Goal: Task Accomplishment & Management: Manage account settings

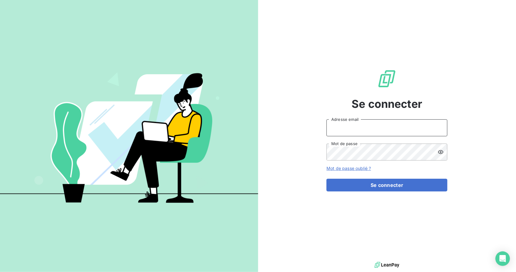
type input "[EMAIL_ADDRESS][DOMAIN_NAME]"
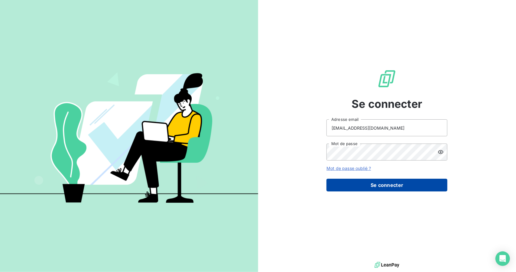
click at [386, 185] on button "Se connecter" at bounding box center [387, 184] width 121 height 13
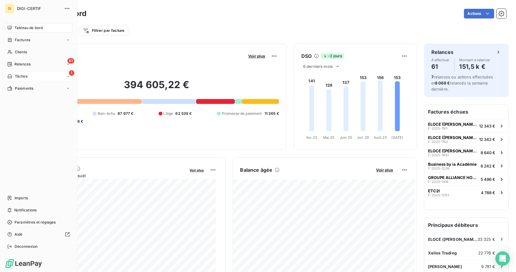
click at [21, 76] on span "Tâches" at bounding box center [21, 75] width 13 height 5
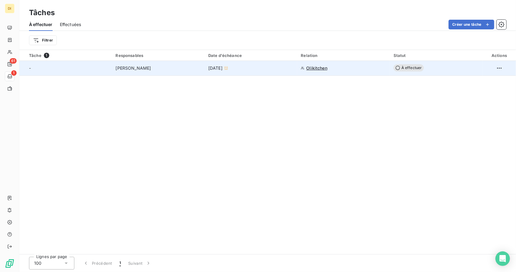
click at [160, 72] on td "[PERSON_NAME]" at bounding box center [158, 68] width 93 height 15
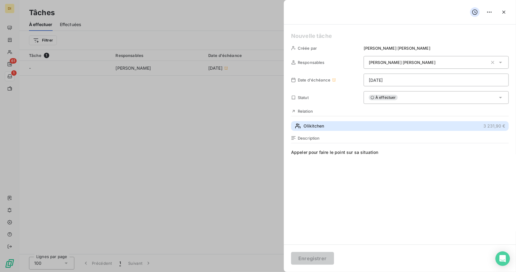
click at [309, 124] on span "Olikitchen" at bounding box center [314, 126] width 21 height 6
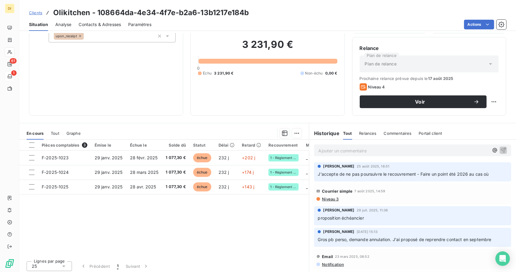
scroll to position [47, 0]
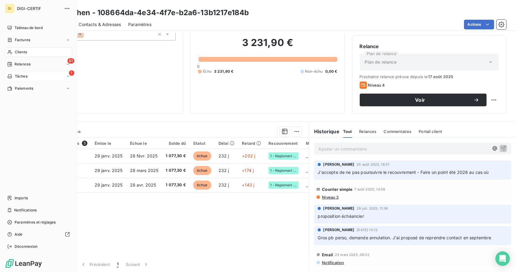
click at [54, 72] on div "1 Tâches" at bounding box center [38, 76] width 67 height 10
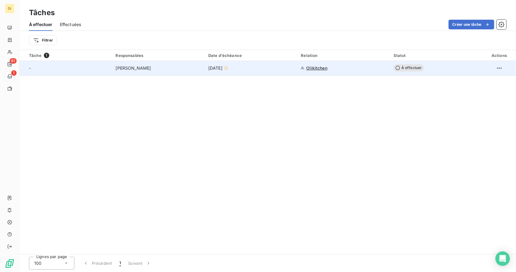
click at [147, 66] on div "[PERSON_NAME]" at bounding box center [157, 68] width 85 height 6
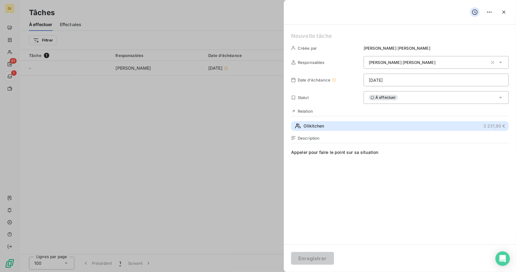
click at [312, 125] on span "Olikitchen" at bounding box center [314, 126] width 21 height 6
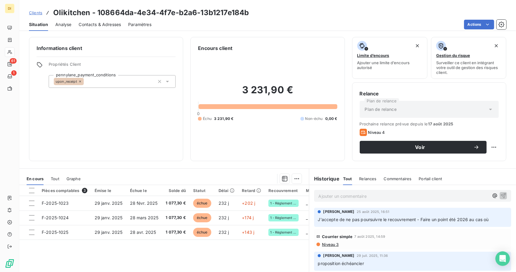
click at [316, 210] on div "[PERSON_NAME] [DATE] 16:51 J'accepte de ne pas poursuivre le recouvrement - Fai…" at bounding box center [412, 216] width 197 height 19
click at [334, 220] on span "J'accepte de ne pas poursuivre le recouvrement - Faire un point été 2026 au cas…" at bounding box center [403, 218] width 171 height 5
copy div "J'accepte de ne pas poursuivre le recouvrement - Faire un point été 2026 au cas…"
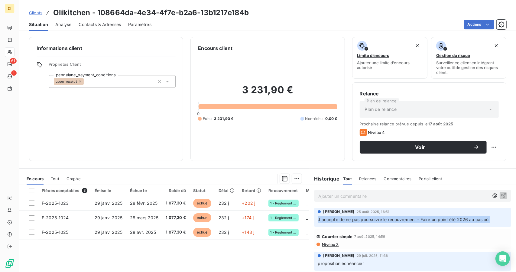
click at [36, 12] on span "Clients" at bounding box center [35, 12] width 13 height 5
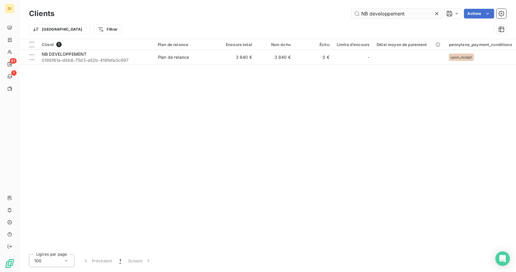
drag, startPoint x: 382, startPoint y: 8, endPoint x: 380, endPoint y: 15, distance: 7.1
click at [380, 15] on div "Clients NB developpement Actions" at bounding box center [267, 13] width 477 height 13
click at [380, 15] on input "NB developpement" at bounding box center [397, 14] width 91 height 10
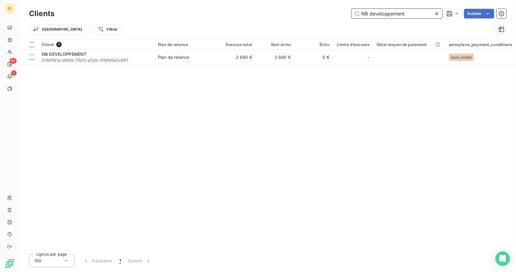
click at [380, 15] on input "NB developpement" at bounding box center [397, 14] width 91 height 10
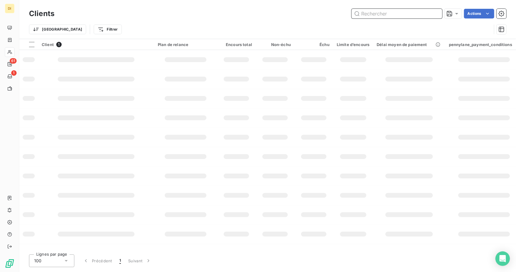
paste input "NBdeveloppement"
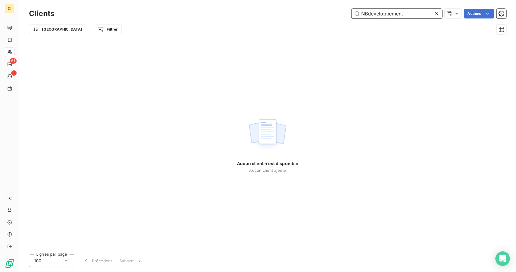
click at [367, 14] on input "NBdeveloppement" at bounding box center [397, 14] width 91 height 10
type input "NB developpement"
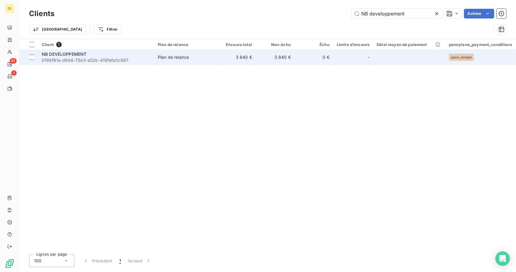
click at [232, 58] on td "3 840 €" at bounding box center [236, 57] width 39 height 15
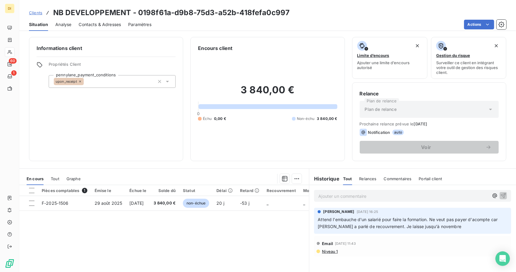
click at [36, 15] on link "Clients" at bounding box center [35, 13] width 13 height 6
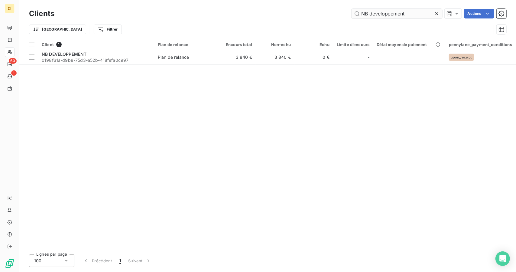
click at [398, 11] on input "NB developpement" at bounding box center [397, 14] width 91 height 10
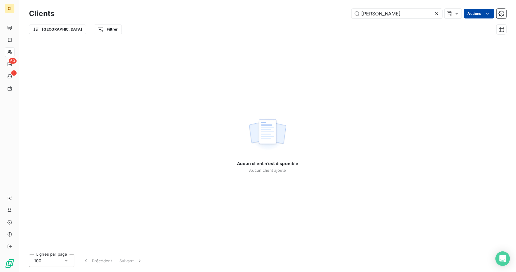
drag, startPoint x: 408, startPoint y: 14, endPoint x: 466, endPoint y: 16, distance: 58.1
click at [466, 16] on div "[PERSON_NAME] Actions" at bounding box center [284, 14] width 445 height 10
click at [377, 16] on input "[PERSON_NAME]" at bounding box center [397, 14] width 91 height 10
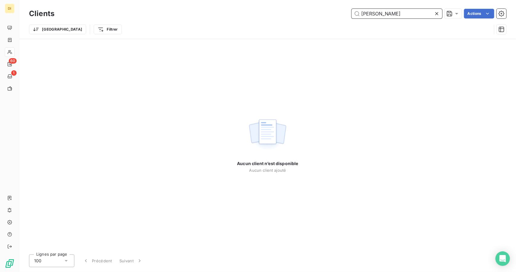
click at [369, 15] on input "[PERSON_NAME]" at bounding box center [397, 14] width 91 height 10
paste input "[EMAIL_ADDRESS][DOMAIN_NAME]"
drag, startPoint x: 393, startPoint y: 16, endPoint x: 324, endPoint y: 9, distance: 68.7
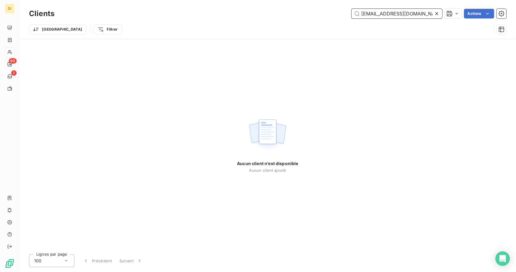
click at [324, 9] on div "[EMAIL_ADDRESS][DOMAIN_NAME] Actions" at bounding box center [284, 14] width 445 height 10
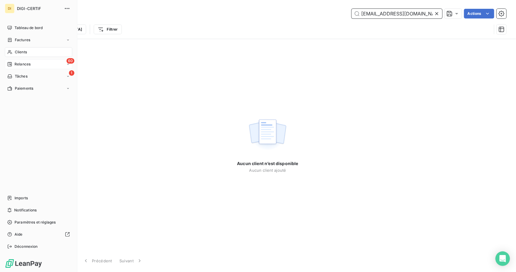
type input "[EMAIL_ADDRESS][DOMAIN_NAME]"
click at [28, 63] on span "Relances" at bounding box center [23, 63] width 16 height 5
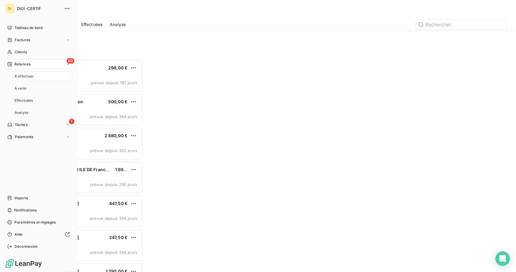
scroll to position [207, 109]
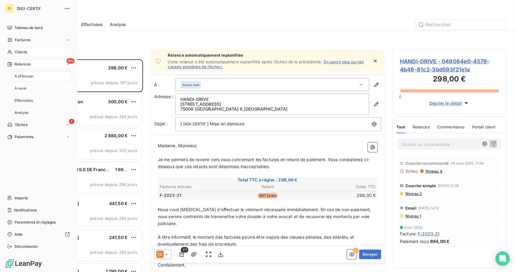
click at [18, 52] on span "Clients" at bounding box center [21, 51] width 12 height 5
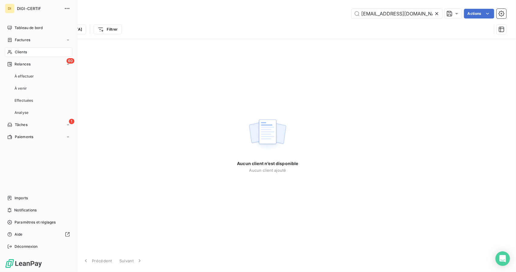
scroll to position [0, 4]
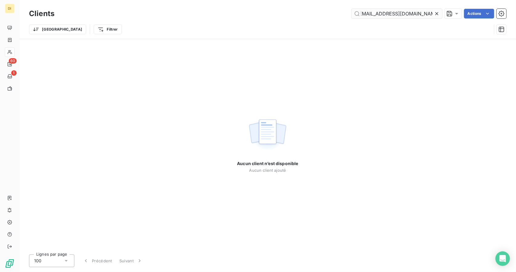
click at [373, 14] on input "[EMAIL_ADDRESS][DOMAIN_NAME]" at bounding box center [397, 14] width 91 height 10
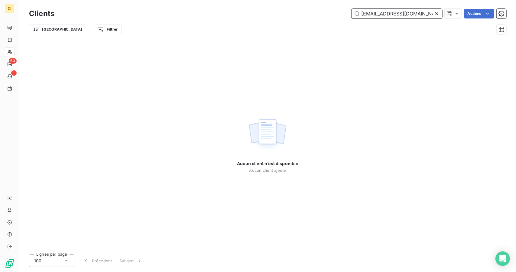
click at [385, 11] on input "[EMAIL_ADDRESS][DOMAIN_NAME]" at bounding box center [397, 14] width 91 height 10
paste input "MONSIEUR [PERSON_NAME] (EI)"
click at [385, 11] on input "MONSIEUR [PERSON_NAME] (EI)" at bounding box center [397, 14] width 91 height 10
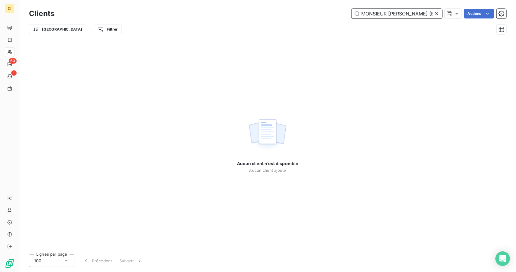
scroll to position [0, 18]
drag, startPoint x: 428, startPoint y: 14, endPoint x: 444, endPoint y: 8, distance: 17.7
click at [444, 8] on div "Clients MONSIEUR [PERSON_NAME] (EI) Actions" at bounding box center [267, 13] width 477 height 13
click at [368, 16] on input "MONSIEUR [PERSON_NAME]" at bounding box center [397, 14] width 91 height 10
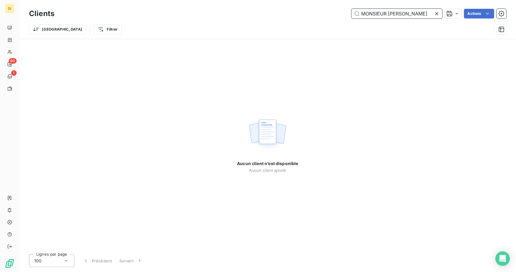
click at [368, 16] on input "MONSIEUR [PERSON_NAME]" at bounding box center [397, 14] width 91 height 10
paste input "[PERSON_NAME]"
click at [368, 16] on input "MONSIEUR [PERSON_NAME]" at bounding box center [397, 14] width 91 height 10
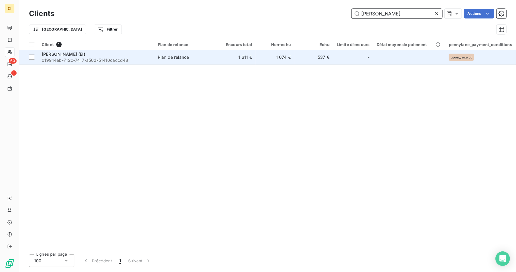
type input "[PERSON_NAME]"
click at [183, 58] on div "Plan de relance" at bounding box center [173, 57] width 31 height 6
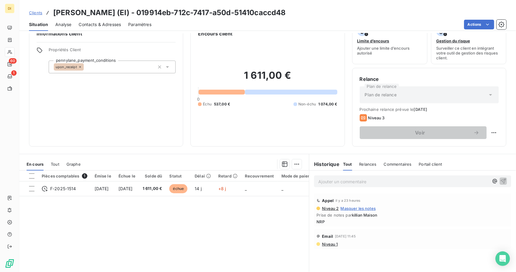
scroll to position [15, 0]
click at [105, 27] on span "Contacts & Adresses" at bounding box center [100, 24] width 42 height 6
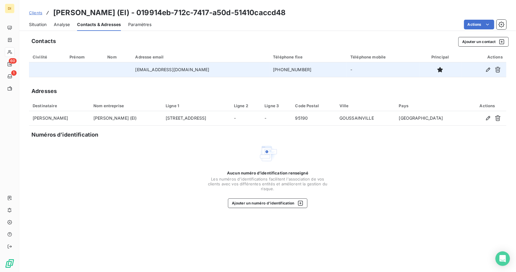
click at [293, 70] on td "[PHONE_NUMBER]" at bounding box center [307, 69] width 77 height 15
copy td "[PHONE_NUMBER]"
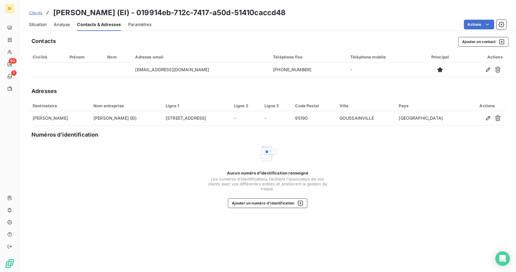
click at [53, 25] on div "Situation Analyse Contacts & Adresses Paramètres Actions" at bounding box center [267, 24] width 497 height 13
click at [46, 25] on span "Situation" at bounding box center [38, 24] width 18 height 6
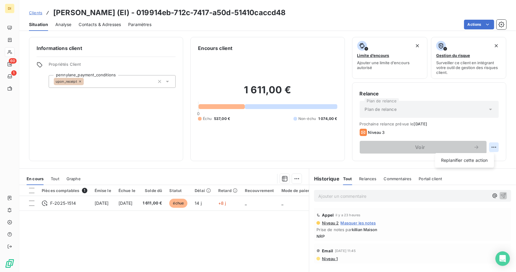
click at [489, 145] on html "DI 60 1 Clients [PERSON_NAME] (EI) - 019914eb-712c-7417-a50d-51410caccd48 Situa…" at bounding box center [258, 136] width 516 height 272
click at [476, 156] on div "Replanifier cette action" at bounding box center [464, 160] width 54 height 10
select select "8"
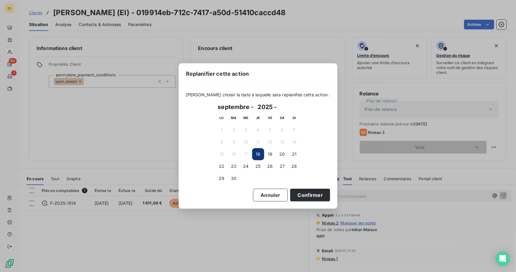
click at [258, 152] on button "18" at bounding box center [258, 154] width 12 height 12
click at [259, 155] on button "18" at bounding box center [258, 154] width 12 height 12
click at [302, 195] on button "Confirmer" at bounding box center [310, 194] width 40 height 13
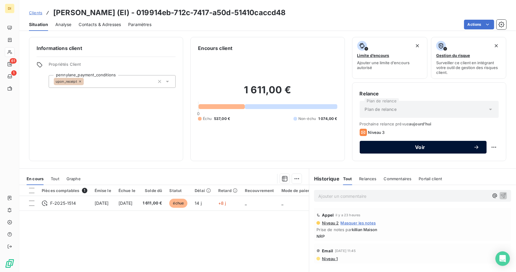
click at [410, 151] on button "Voir" at bounding box center [423, 147] width 127 height 13
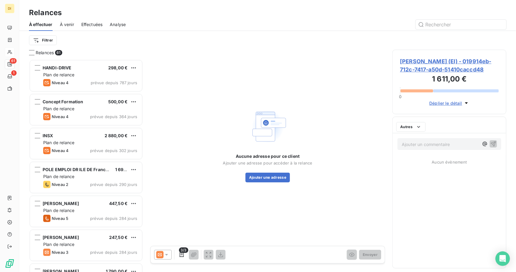
scroll to position [207, 109]
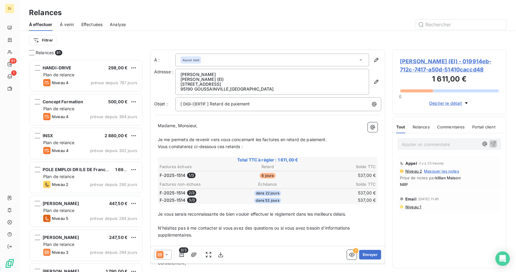
click at [168, 255] on icon at bounding box center [167, 254] width 6 height 6
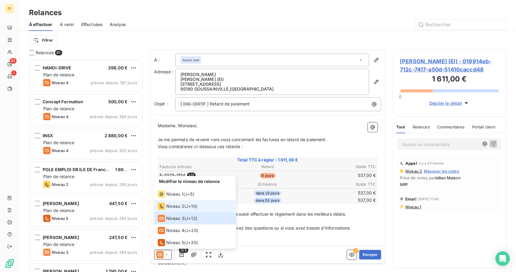
click at [188, 202] on div "Niveau 2 ( J+10 )" at bounding box center [178, 205] width 40 height 7
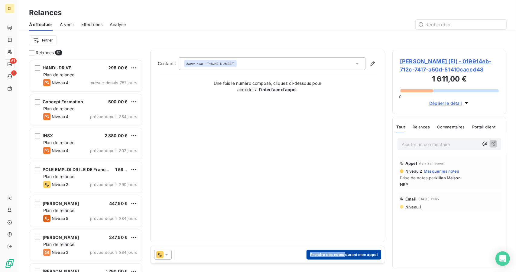
drag, startPoint x: 230, startPoint y: 254, endPoint x: 346, endPoint y: 256, distance: 115.8
click at [346, 256] on div "Prendre des notes durant mon appel" at bounding box center [268, 254] width 235 height 17
click at [346, 256] on button "Prendre des notes durant mon appel" at bounding box center [344, 254] width 75 height 10
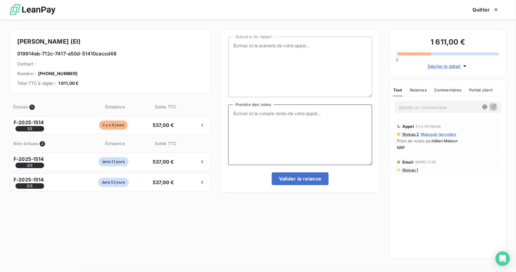
click at [297, 128] on textarea "Prendre des notes" at bounding box center [300, 134] width 144 height 60
type textarea "NRP, je le relance par mail"
click at [285, 182] on button "Valider la relance" at bounding box center [300, 178] width 57 height 13
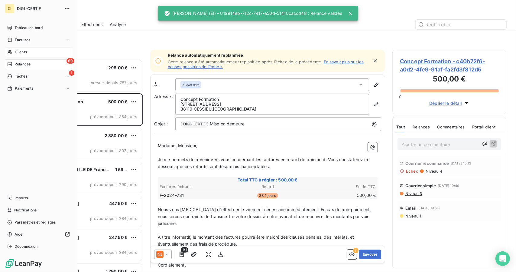
click at [8, 56] on div "Clients" at bounding box center [38, 52] width 67 height 10
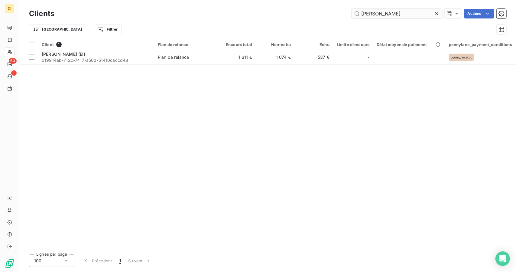
click at [382, 13] on input "[PERSON_NAME]" at bounding box center [397, 14] width 91 height 10
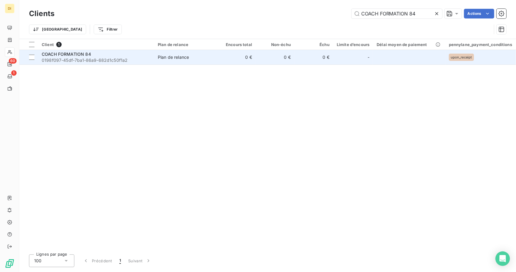
type input "COACH FORMATION 84"
click at [252, 59] on td "0 €" at bounding box center [236, 57] width 39 height 15
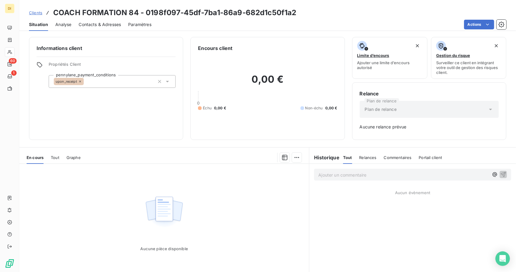
click at [49, 160] on div "En cours Tout Graphe" at bounding box center [164, 157] width 290 height 13
click at [54, 158] on span "Tout" at bounding box center [55, 157] width 8 height 5
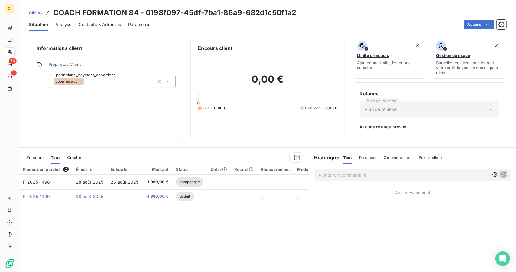
click at [39, 158] on span "En cours" at bounding box center [35, 157] width 17 height 5
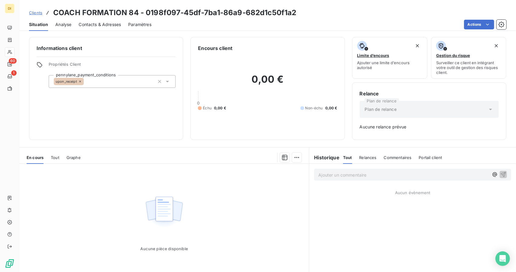
click at [54, 153] on div "Tout" at bounding box center [55, 157] width 8 height 13
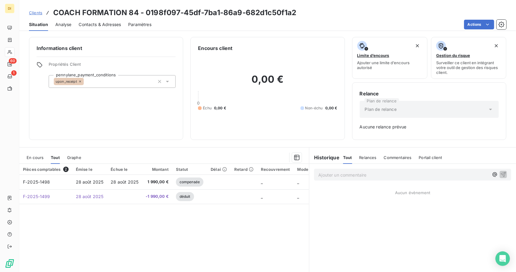
click at [40, 13] on span "Clients" at bounding box center [35, 12] width 13 height 5
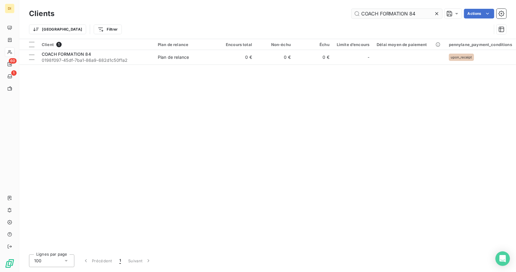
click at [386, 18] on input "COACH FORMATION 84" at bounding box center [397, 14] width 91 height 10
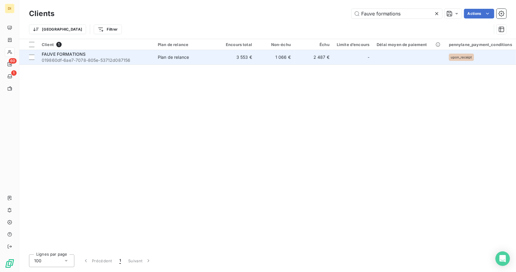
type input "Fauve formations"
click at [276, 61] on td "1 066 €" at bounding box center [275, 57] width 39 height 15
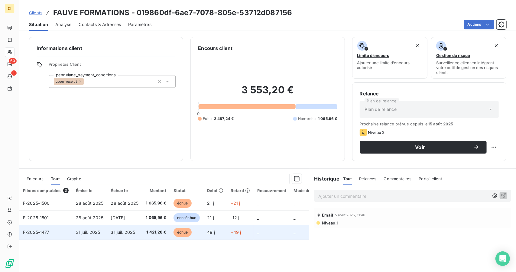
click at [151, 231] on span "1 421,28 €" at bounding box center [156, 232] width 21 height 6
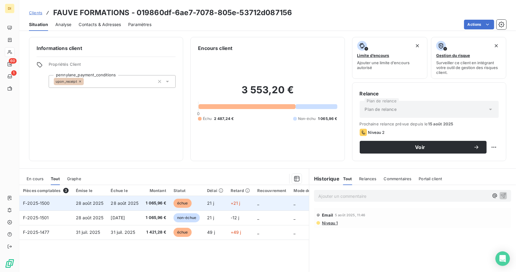
click at [225, 206] on td "21 j" at bounding box center [215, 203] width 24 height 15
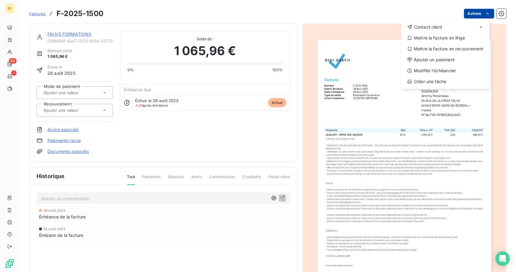
click at [486, 9] on html "DI 60 1 Factures F-2025-1500 Actions Contact client Mettre la facture en litige…" at bounding box center [258, 136] width 516 height 272
click at [451, 64] on div "Ajouter un paiement" at bounding box center [445, 60] width 83 height 10
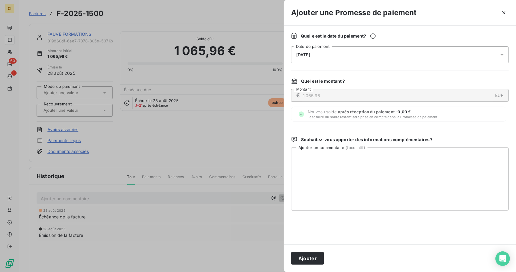
click at [358, 59] on div "[DATE]" at bounding box center [400, 54] width 218 height 17
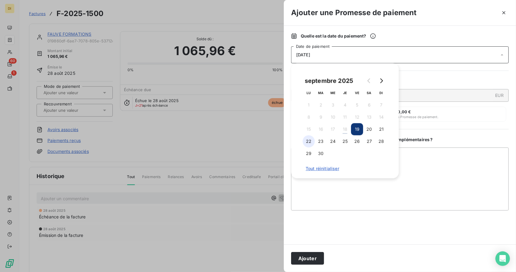
click at [306, 139] on button "22" at bounding box center [309, 141] width 12 height 12
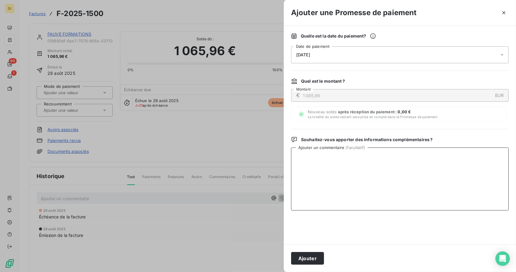
click at [391, 197] on textarea "Ajouter un commentaire ( facultatif )" at bounding box center [400, 178] width 218 height 63
click at [462, 252] on div "Ajouter" at bounding box center [400, 258] width 232 height 28
click at [313, 257] on button "Ajouter" at bounding box center [307, 258] width 33 height 13
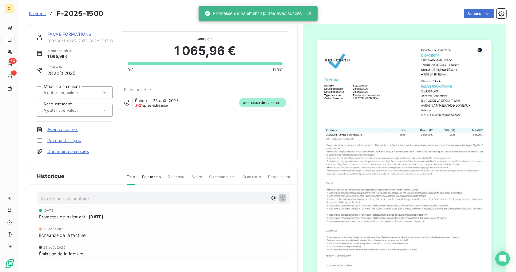
click at [62, 33] on link "FAUVE FORMATIONS" at bounding box center [69, 33] width 44 height 5
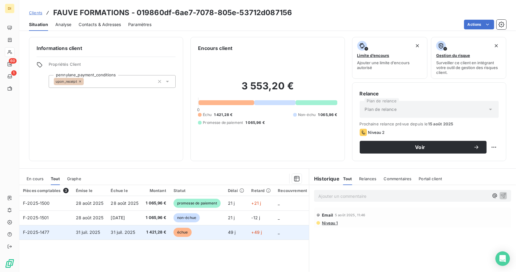
click at [158, 228] on td "1 421,28 €" at bounding box center [156, 232] width 28 height 15
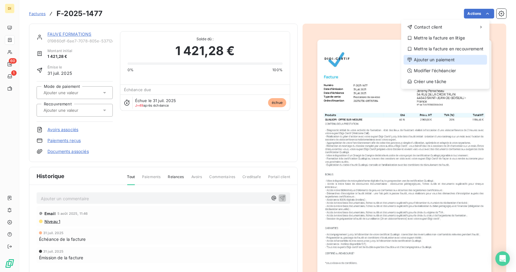
click at [455, 61] on div "Ajouter un paiement" at bounding box center [445, 60] width 83 height 10
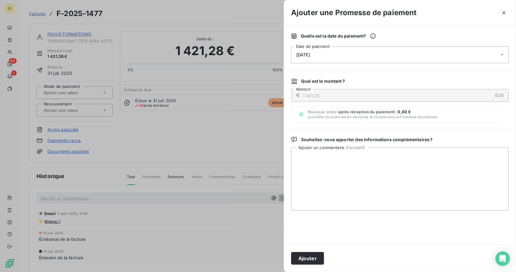
click at [340, 56] on div "[DATE]" at bounding box center [400, 54] width 218 height 17
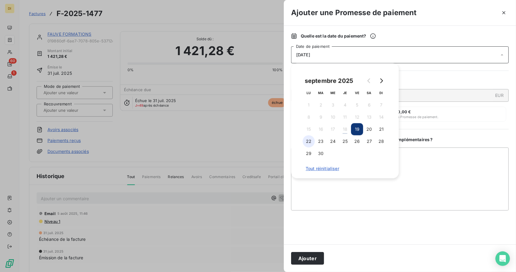
click at [310, 139] on button "22" at bounding box center [309, 141] width 12 height 12
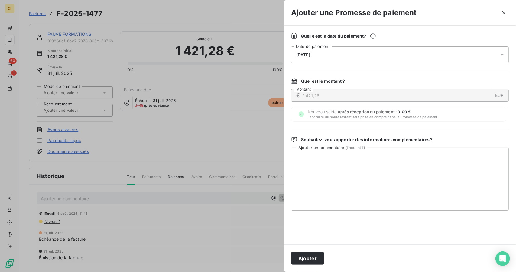
click at [344, 230] on div at bounding box center [400, 226] width 218 height 19
drag, startPoint x: 312, startPoint y: 249, endPoint x: 305, endPoint y: 258, distance: 11.9
click at [305, 258] on div "Ajouter" at bounding box center [400, 258] width 232 height 28
click at [305, 258] on button "Ajouter" at bounding box center [307, 258] width 33 height 13
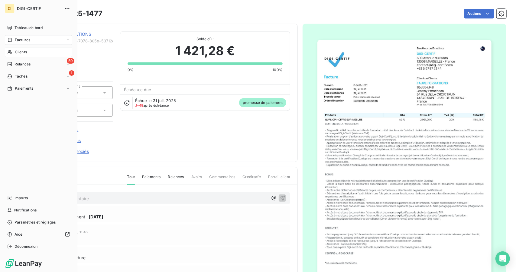
click at [18, 49] on div "Clients" at bounding box center [38, 52] width 67 height 10
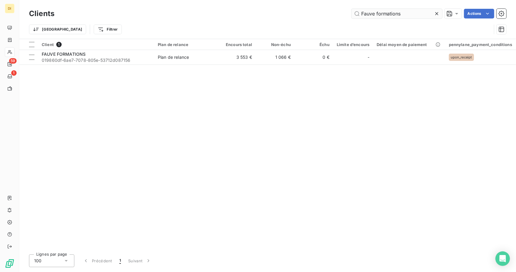
click at [384, 14] on input "Fauve formations" at bounding box center [397, 14] width 91 height 10
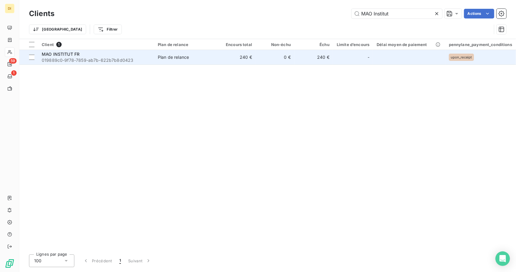
type input "MAO Institut"
click at [194, 59] on span "Plan de relance" at bounding box center [186, 57] width 56 height 6
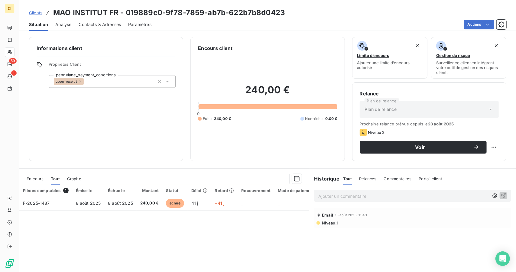
click at [88, 26] on span "Contacts & Adresses" at bounding box center [100, 24] width 42 height 6
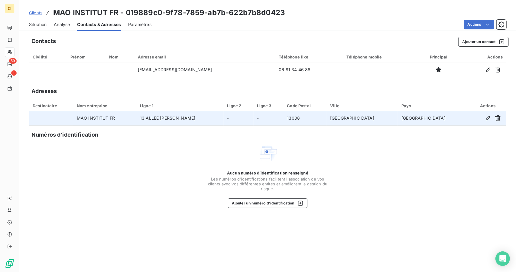
click at [104, 119] on td "MAO INSTITUT FR" at bounding box center [104, 118] width 63 height 15
copy td "MAO INSTITUT FR"
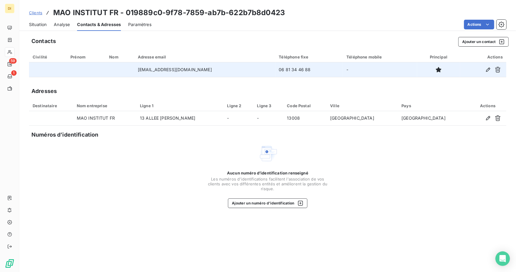
click at [283, 66] on td "06 81 34 46 88" at bounding box center [309, 69] width 68 height 15
click at [283, 70] on td "06 81 34 46 88" at bounding box center [309, 69] width 68 height 15
copy td "06 81 34 46 88"
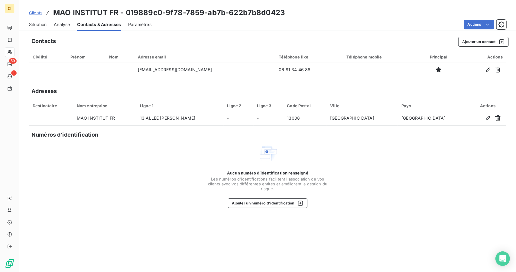
click at [463, 200] on div "Aucun numéro d’identification renseigné Les numéros d'identifications faciliten…" at bounding box center [267, 176] width 477 height 64
click at [36, 11] on span "Clients" at bounding box center [35, 12] width 13 height 5
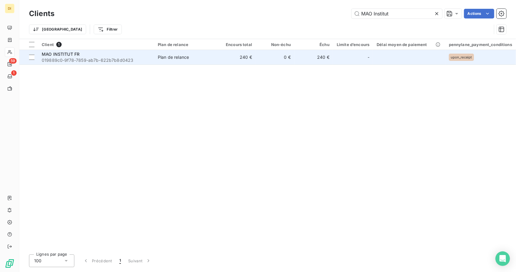
click at [159, 60] on td "Plan de relance" at bounding box center [185, 57] width 63 height 15
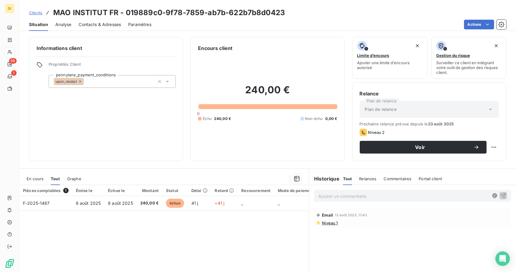
click at [102, 24] on span "Contacts & Adresses" at bounding box center [100, 24] width 42 height 6
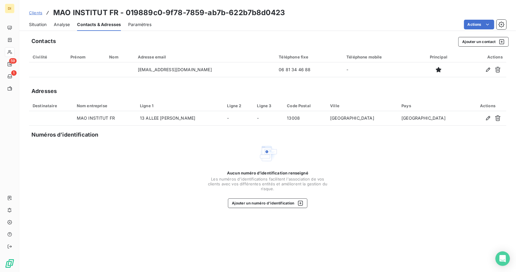
click at [38, 28] on div "Situation" at bounding box center [38, 24] width 18 height 13
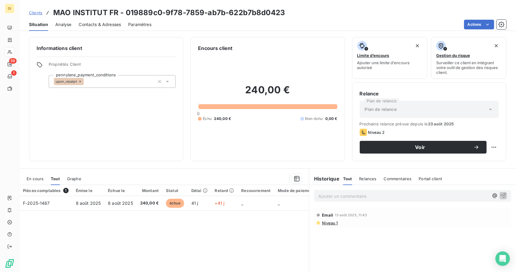
click at [39, 13] on span "Clients" at bounding box center [35, 12] width 13 height 5
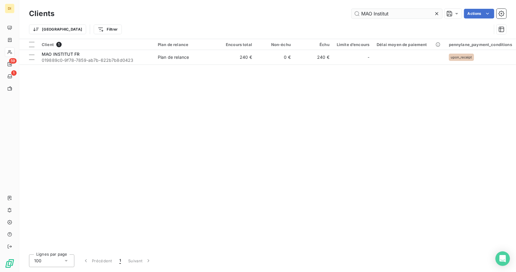
click at [369, 12] on input "MAO Institut" at bounding box center [397, 14] width 91 height 10
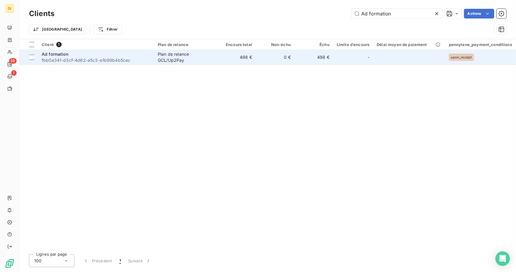
type input "Ad formation"
click at [151, 57] on td "Ad formation fbb0e341-d3cf-4d62-a5c3-e1b99b4b5cec" at bounding box center [96, 57] width 116 height 15
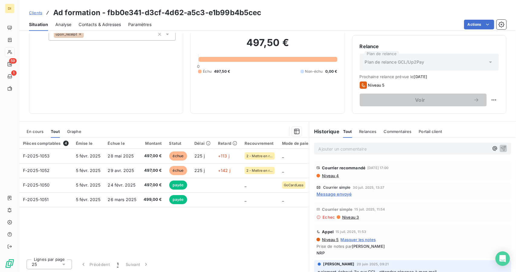
click at [107, 23] on span "Contacts & Adresses" at bounding box center [100, 24] width 42 height 6
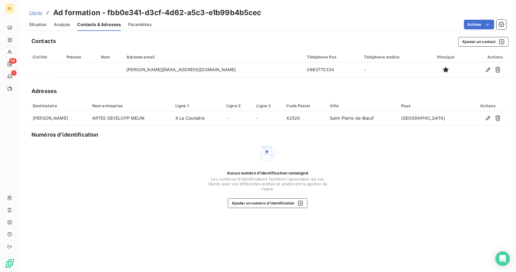
click at [37, 12] on span "Clients" at bounding box center [35, 12] width 13 height 5
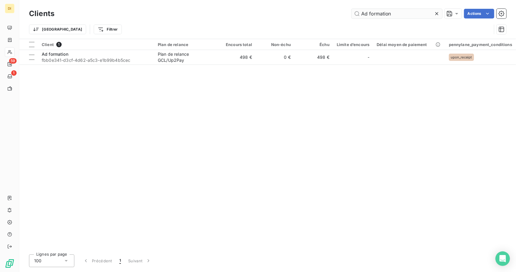
click at [386, 12] on input "Ad formation" at bounding box center [397, 14] width 91 height 10
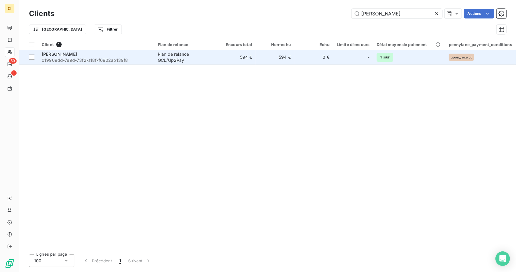
type input "[PERSON_NAME]"
click at [213, 54] on div "Plan de relance GCL/Up2Pay" at bounding box center [186, 57] width 56 height 12
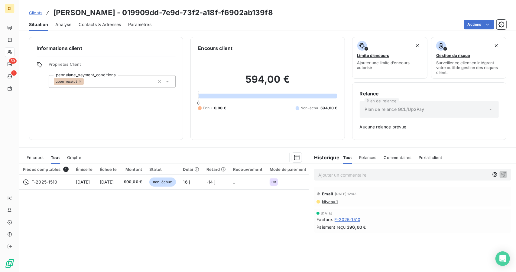
click at [91, 25] on span "Contacts & Adresses" at bounding box center [100, 24] width 42 height 6
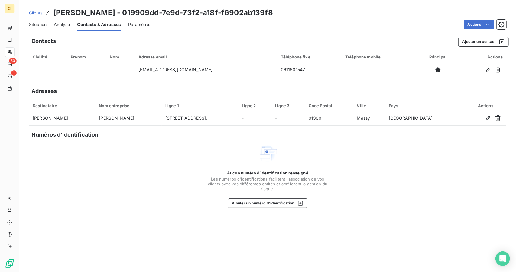
click at [36, 13] on span "Clients" at bounding box center [35, 12] width 13 height 5
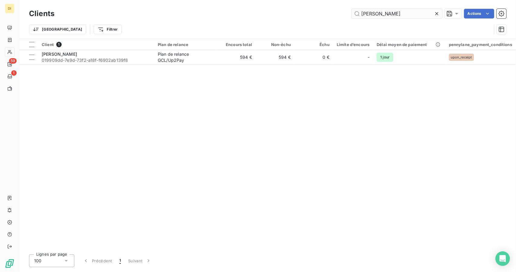
click at [376, 17] on input "[PERSON_NAME]" at bounding box center [397, 14] width 91 height 10
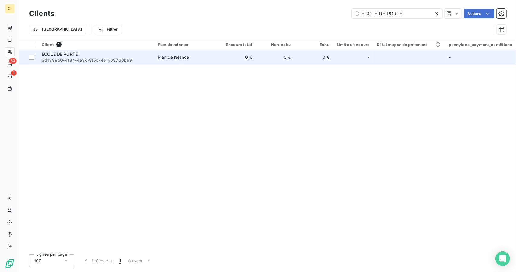
type input "ECOLE DE PORTE"
click at [215, 58] on td "Plan de relance" at bounding box center [185, 57] width 63 height 15
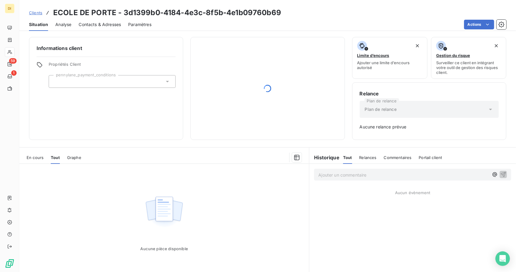
click at [112, 24] on span "Contacts & Adresses" at bounding box center [100, 24] width 42 height 6
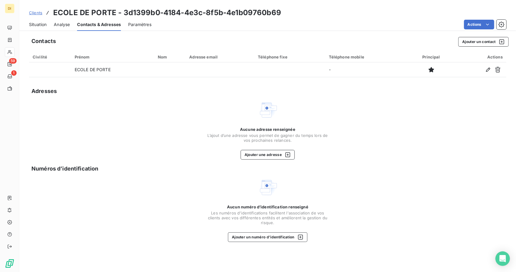
click at [39, 23] on span "Situation" at bounding box center [38, 24] width 18 height 6
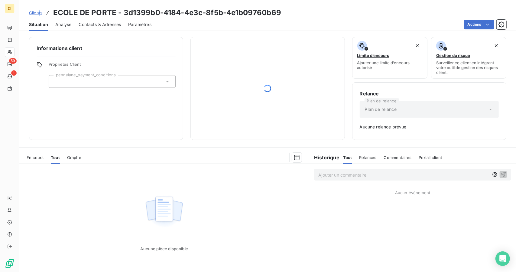
drag, startPoint x: 41, startPoint y: 16, endPoint x: 38, endPoint y: 13, distance: 4.1
click at [38, 13] on div "Clients ECOLE DE PORTE - 3d1399b0-4184-4e3c-8f5b-4e1b09760b69" at bounding box center [155, 12] width 252 height 11
click at [38, 13] on span "Clients" at bounding box center [35, 12] width 13 height 5
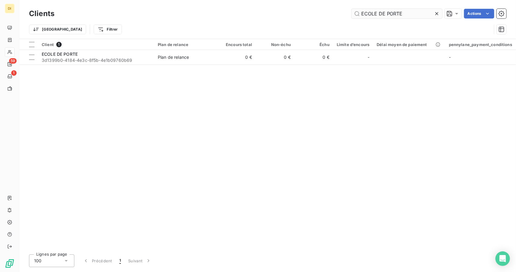
click at [372, 17] on input "ECOLE DE PORTE" at bounding box center [397, 14] width 91 height 10
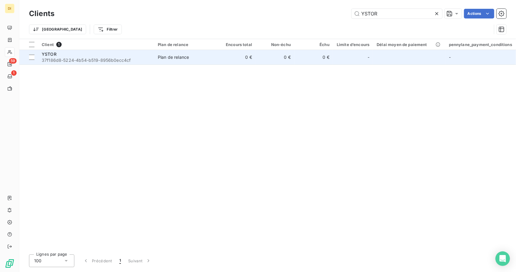
type input "YSTOR"
click at [210, 59] on span "Plan de relance" at bounding box center [186, 57] width 56 height 6
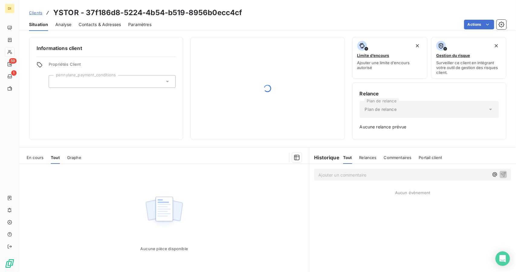
click at [31, 160] on div "En cours" at bounding box center [35, 157] width 17 height 13
click at [96, 28] on div "Contacts & Adresses" at bounding box center [100, 24] width 42 height 13
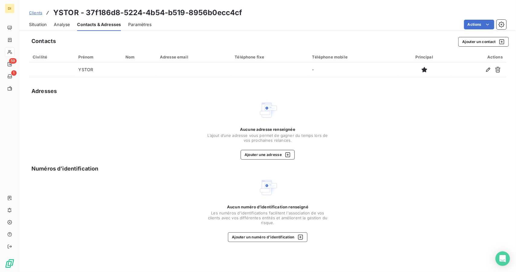
click at [43, 26] on span "Situation" at bounding box center [38, 24] width 18 height 6
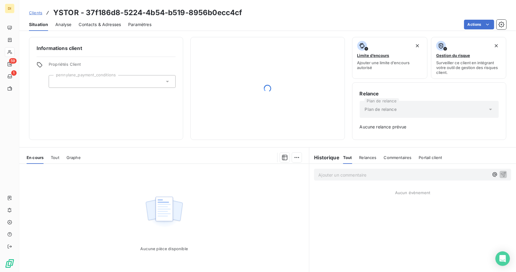
click at [32, 11] on span "Clients" at bounding box center [35, 12] width 13 height 5
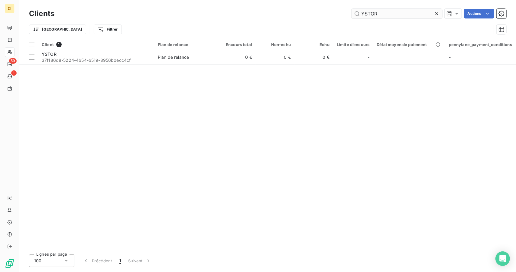
click at [369, 16] on input "YSTOR" at bounding box center [397, 14] width 91 height 10
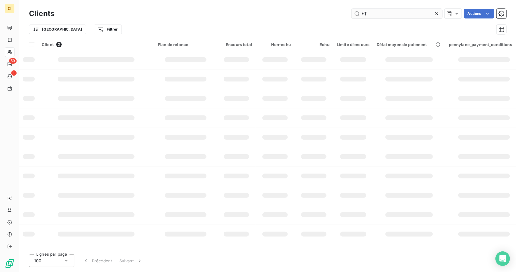
type input "*"
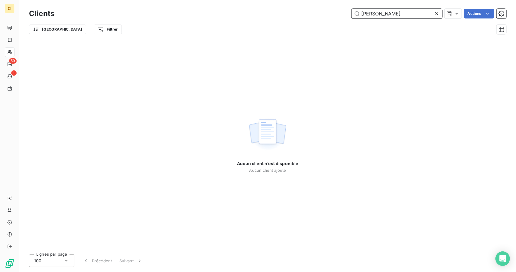
click at [396, 13] on input "[PERSON_NAME]" at bounding box center [397, 14] width 91 height 10
paste input "[CREDIT_CARD_NUMBER]"
click at [396, 13] on input "[CREDIT_CARD_NUMBER]" at bounding box center [397, 14] width 91 height 10
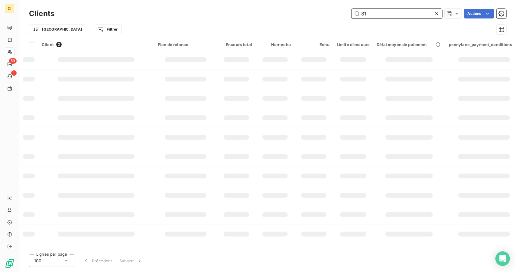
type input "8"
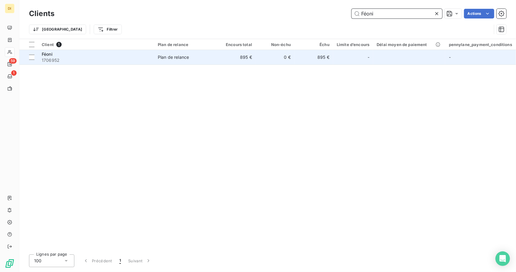
type input "Féoni"
click at [260, 54] on td "0 €" at bounding box center [275, 57] width 39 height 15
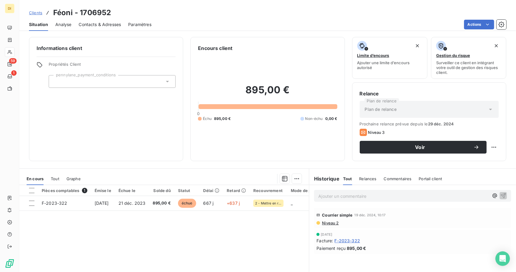
click at [102, 28] on div "Contacts & Adresses" at bounding box center [100, 24] width 42 height 13
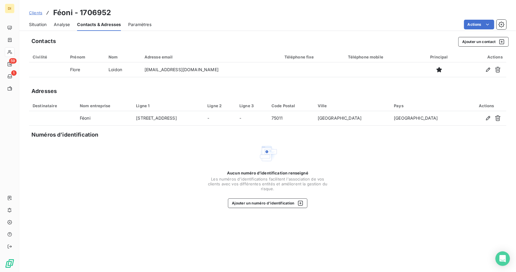
click at [36, 15] on span "Clients" at bounding box center [35, 12] width 13 height 5
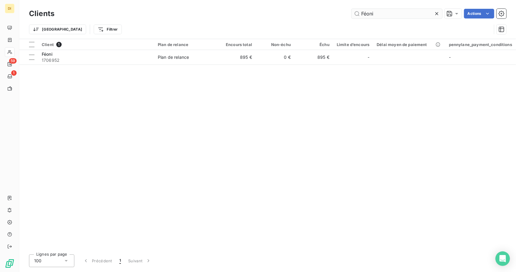
click at [372, 9] on input "Féoni" at bounding box center [397, 14] width 91 height 10
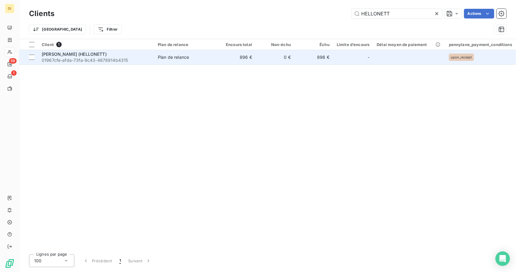
type input "HELLONETT"
click at [255, 58] on td "896 €" at bounding box center [236, 57] width 39 height 15
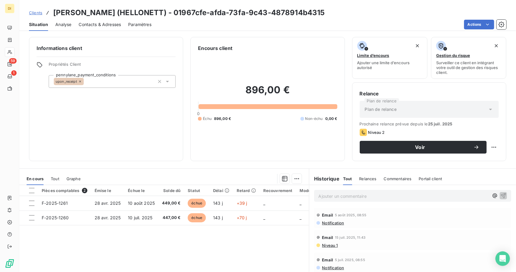
click at [91, 27] on span "Contacts & Adresses" at bounding box center [100, 24] width 42 height 6
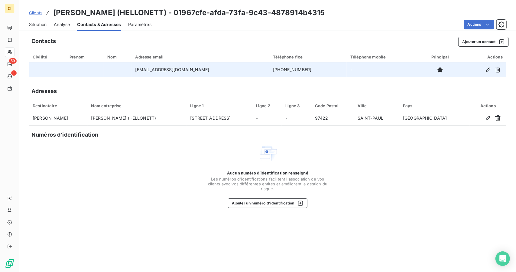
click at [166, 67] on td "[EMAIL_ADDRESS][DOMAIN_NAME]" at bounding box center [201, 69] width 138 height 15
copy td "[EMAIL_ADDRESS][DOMAIN_NAME]"
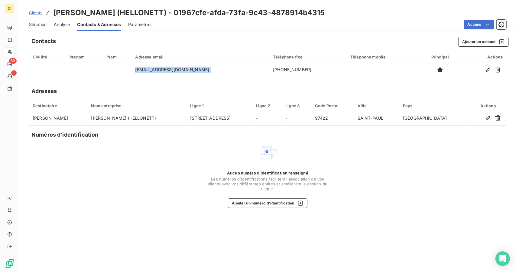
click at [35, 13] on span "Clients" at bounding box center [35, 12] width 13 height 5
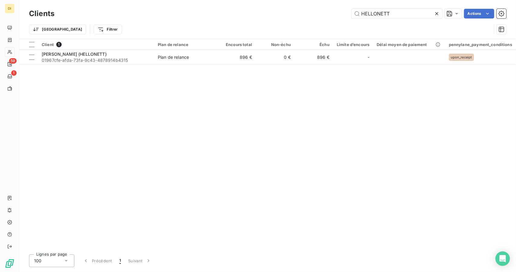
drag, startPoint x: 382, startPoint y: 8, endPoint x: 377, endPoint y: 18, distance: 11.1
click at [377, 18] on div "Clients HELLONETT Actions" at bounding box center [267, 13] width 477 height 13
click at [378, 14] on input "HELLONETT" at bounding box center [397, 14] width 91 height 10
paste input "[PERSON_NAME]"
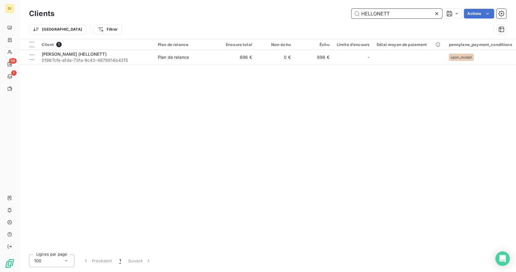
click at [378, 14] on input "HELLONETT" at bounding box center [397, 14] width 91 height 10
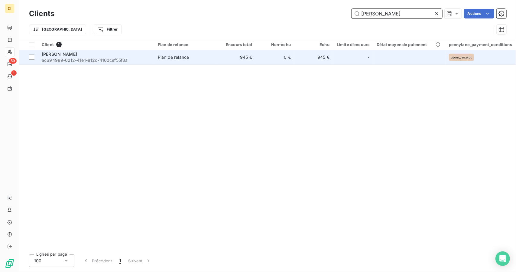
type input "[PERSON_NAME]"
click at [253, 63] on td "945 €" at bounding box center [236, 57] width 39 height 15
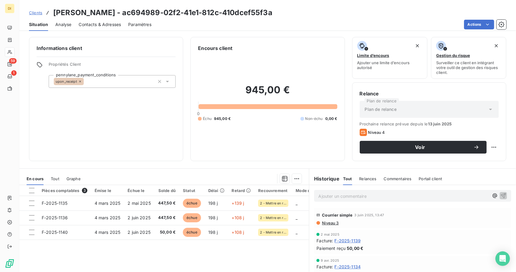
click at [106, 21] on span "Contacts & Adresses" at bounding box center [100, 24] width 42 height 6
